Goal: Task Accomplishment & Management: Manage account settings

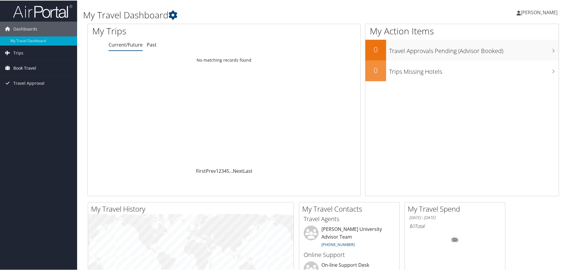
click at [30, 67] on span "Book Travel" at bounding box center [24, 67] width 23 height 15
click at [35, 88] on link "Book/Manage Online Trips" at bounding box center [38, 88] width 77 height 9
click at [174, 15] on icon at bounding box center [173, 14] width 9 height 9
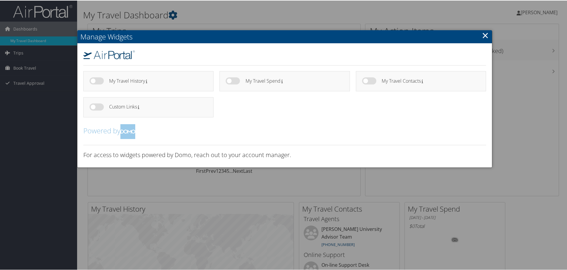
click at [485, 36] on link "×" at bounding box center [485, 35] width 7 height 12
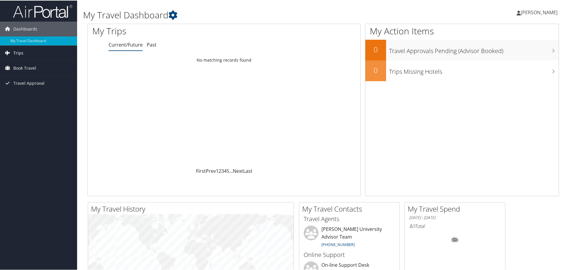
click at [26, 52] on link "Trips" at bounding box center [38, 52] width 77 height 15
click at [28, 106] on span "Travel Approval" at bounding box center [28, 109] width 31 height 15
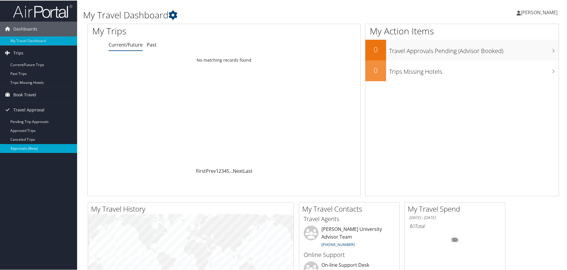
click at [23, 148] on link "Approvals (Beta)" at bounding box center [38, 148] width 77 height 9
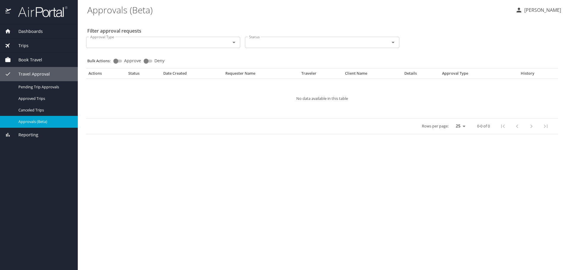
click at [216, 45] on input "Approval Type" at bounding box center [154, 43] width 133 height 8
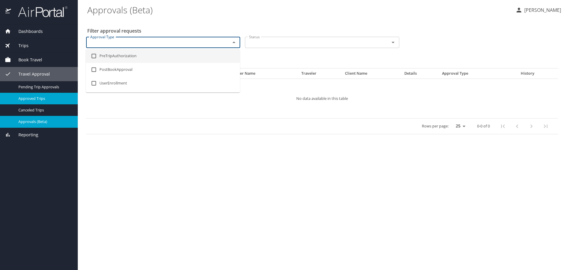
click at [39, 99] on span "Approved Trips" at bounding box center [44, 99] width 52 height 6
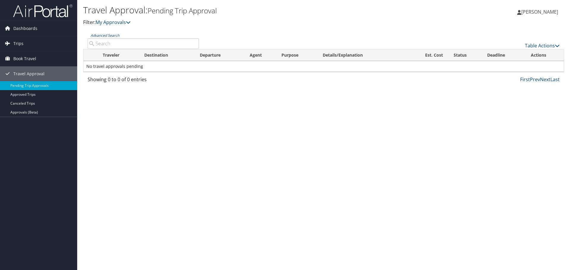
click at [537, 13] on span "[PERSON_NAME]" at bounding box center [539, 12] width 37 height 7
click at [506, 50] on link "View Travel Profile" at bounding box center [524, 53] width 66 height 10
click at [42, 28] on link "Dashboards" at bounding box center [38, 28] width 77 height 15
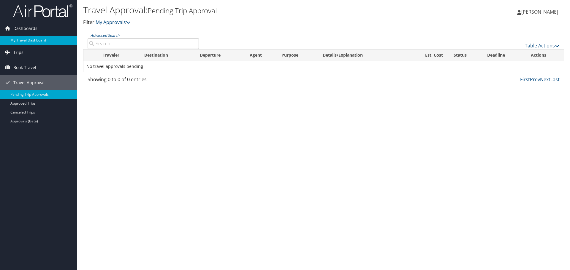
click at [30, 39] on link "My Travel Dashboard" at bounding box center [38, 40] width 77 height 9
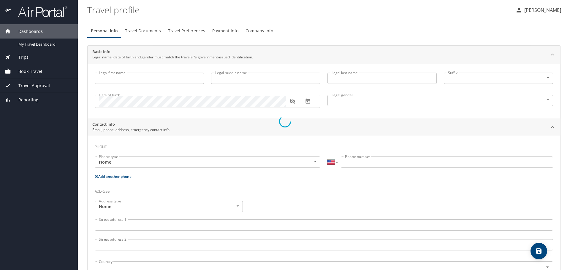
select select "US"
type input "Etoulia"
type input "Burnett"
type input "Female"
select select "US"
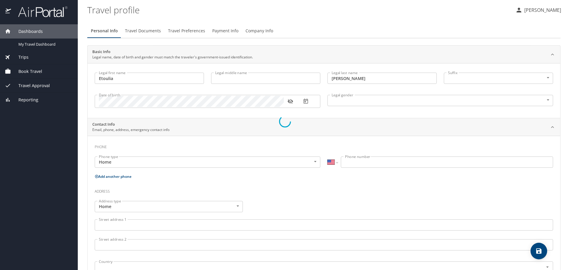
select select "US"
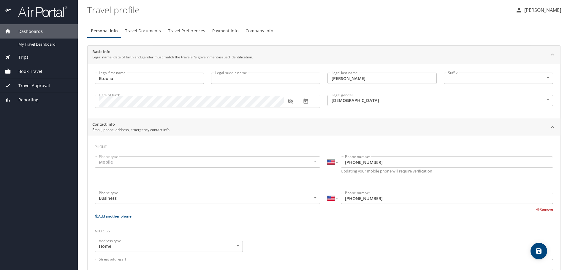
click at [25, 55] on span "Trips" at bounding box center [20, 57] width 18 height 7
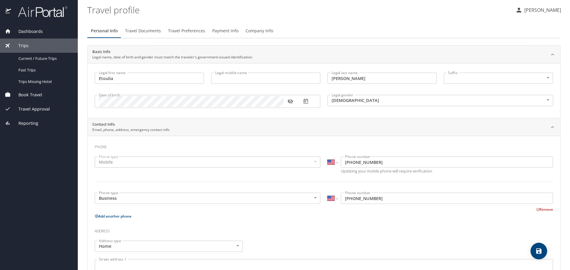
click at [41, 94] on span "Book Travel" at bounding box center [26, 95] width 31 height 7
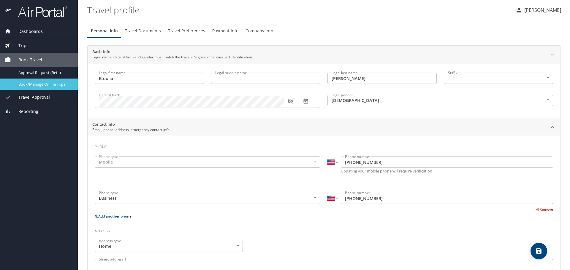
click at [54, 85] on span "Book/Manage Online Trips" at bounding box center [44, 85] width 52 height 6
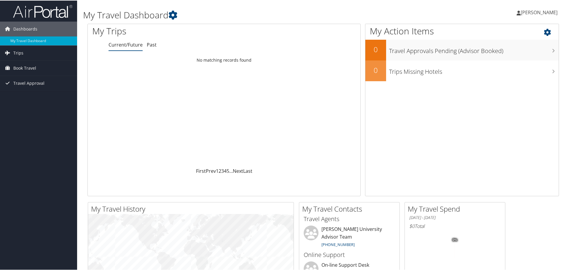
click at [550, 29] on icon at bounding box center [553, 30] width 18 height 10
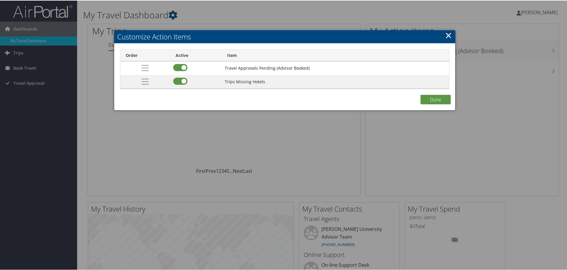
click at [447, 34] on link "×" at bounding box center [448, 35] width 7 height 12
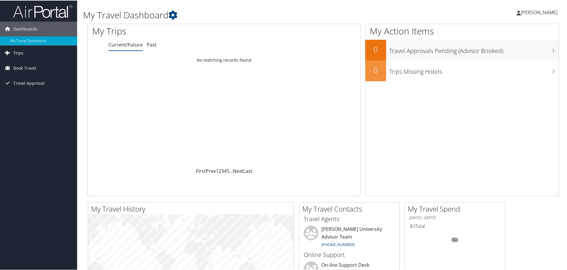
click at [23, 51] on link "Trips" at bounding box center [38, 52] width 77 height 15
click at [23, 95] on span "Book Travel" at bounding box center [24, 94] width 23 height 15
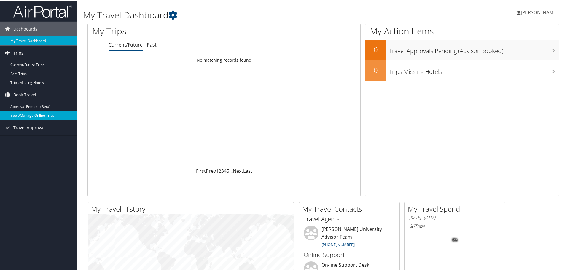
click at [25, 114] on link "Book/Manage Online Trips" at bounding box center [38, 115] width 77 height 9
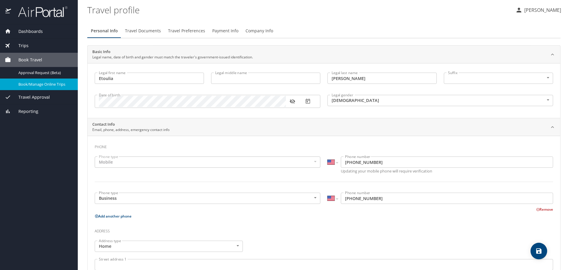
select select "US"
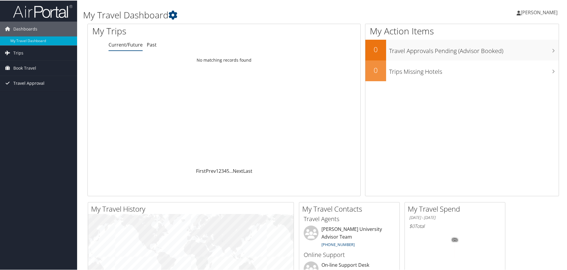
click at [32, 83] on span "Travel Approval" at bounding box center [28, 82] width 31 height 15
click at [35, 69] on span "Book Travel" at bounding box center [24, 67] width 23 height 15
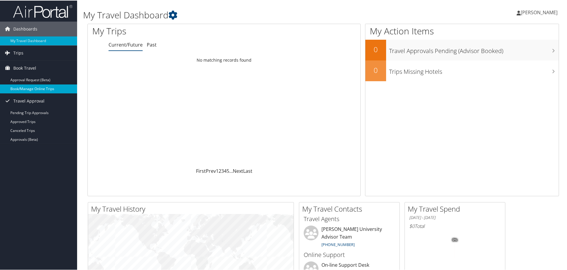
click at [37, 88] on link "Book/Manage Online Trips" at bounding box center [38, 88] width 77 height 9
